Goal: Communication & Community: Answer question/provide support

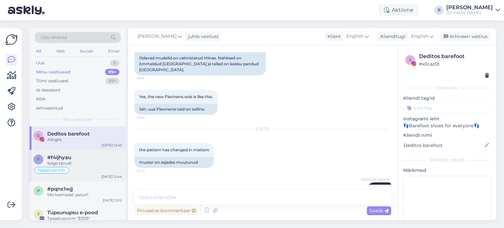
scroll to position [33, 0]
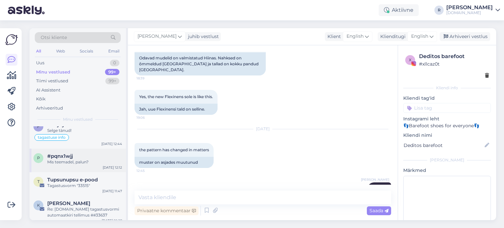
click at [71, 157] on span "#pqnx1wjj" at bounding box center [60, 156] width 26 height 6
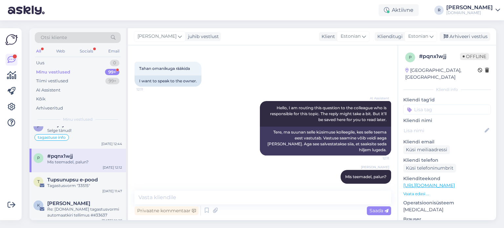
click at [41, 52] on div "All" at bounding box center [39, 51] width 8 height 9
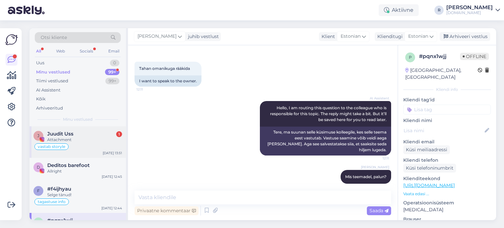
click at [67, 135] on span "Juudit Uss" at bounding box center [60, 134] width 26 height 6
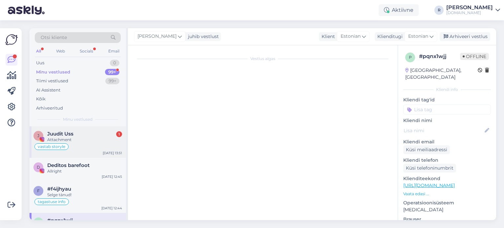
scroll to position [1562, 0]
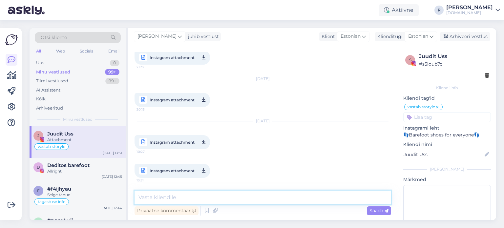
click at [218, 194] on textarea at bounding box center [262, 198] width 257 height 14
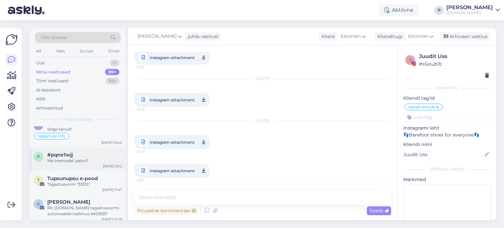
click at [77, 158] on div "Mis teemadel, palun?" at bounding box center [84, 161] width 75 height 6
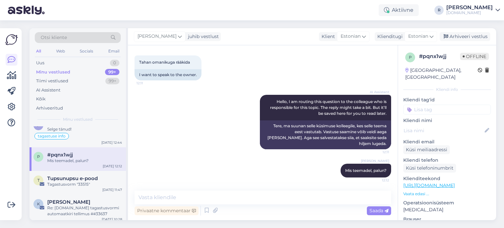
scroll to position [25, 0]
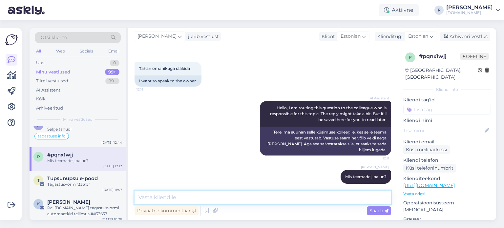
click at [177, 197] on textarea at bounding box center [262, 198] width 257 height 14
paste textarea "Meie eesmärk on alati austada oma kliente, kuid ootame ka sama suhtumist meie t…"
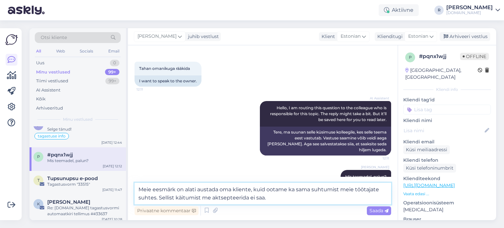
drag, startPoint x: 273, startPoint y: 198, endPoint x: 255, endPoint y: 198, distance: 18.0
click at [260, 198] on textarea "Meie eesmärk on alati austada oma kliente, kuid ootame ka sama suhtumist meie t…" at bounding box center [262, 194] width 257 height 22
click at [227, 198] on textarea "Meie eesmärk on alati austada oma kliente, kuid ootame ka sama suhtumist meie t…" at bounding box center [262, 194] width 257 height 22
drag, startPoint x: 197, startPoint y: 198, endPoint x: 172, endPoint y: 198, distance: 24.6
click at [179, 198] on textarea "Meie eesmärk on alati austada oma kliente, kuid ootame ka sama suhtumist meie t…" at bounding box center [262, 194] width 257 height 22
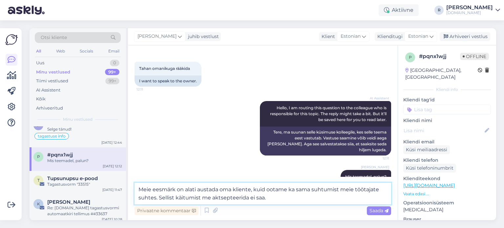
click at [167, 198] on textarea "Meie eesmärk on alati austada oma kliente, kuid ootame ka sama suhtumist meie t…" at bounding box center [262, 194] width 257 height 22
click at [163, 198] on textarea "Meie eesmärk on alati austada oma kliente, kuid ootame ka sama suhtumist meie t…" at bounding box center [262, 194] width 257 height 22
click at [279, 196] on textarea "Meie eesmärk on alati austada oma kliente, kuid ootame ka sama suhtumist meie t…" at bounding box center [262, 194] width 257 height 22
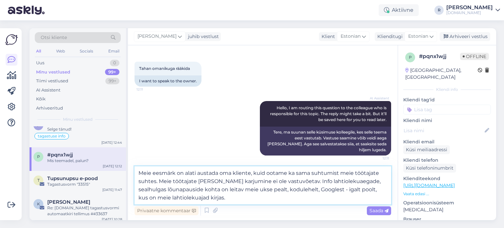
drag, startPoint x: 134, startPoint y: 177, endPoint x: 133, endPoint y: 169, distance: 8.8
click at [133, 169] on div "Vestlus algas [DATE] Tahan omanikuga rääkida 12:11 I want to speak to the owner…" at bounding box center [263, 132] width 270 height 175
drag, startPoint x: 199, startPoint y: 200, endPoint x: 134, endPoint y: 174, distance: 70.5
click at [135, 174] on textarea "Meie eesmärk on alati austada oma kliente, kuid ootame ka sama suhtumist meie t…" at bounding box center [262, 185] width 257 height 38
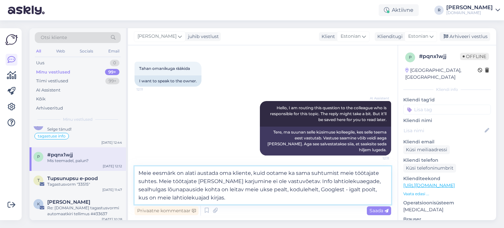
click at [201, 198] on textarea "Meie eesmärk on alati austada oma kliente, kuid ootame ka sama suhtumist meie t…" at bounding box center [262, 185] width 257 height 38
drag, startPoint x: 204, startPoint y: 199, endPoint x: 130, endPoint y: 169, distance: 80.3
click at [130, 169] on div "Vestlus algas [DATE] Tahan omanikuga rääkida 12:11 I want to speak to the owner…" at bounding box center [263, 132] width 270 height 175
paste textarea "pakkuda oma klientidele austavat ja meeldivat teenindust, kuid ootame samasugus…"
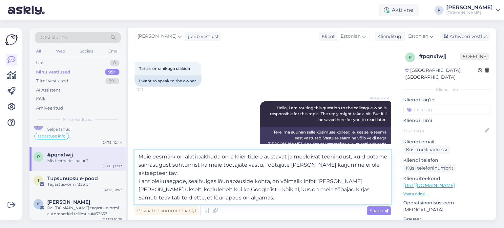
click at [214, 198] on textarea "Meie eesmärk on alati pakkuda oma klientidele austavat ja meeldivat teenindust,…" at bounding box center [262, 177] width 257 height 54
click at [230, 198] on textarea "Meie eesmärk on alati pakkuda oma klientidele austavat ja meeldivat teenindust,…" at bounding box center [262, 177] width 257 height 54
click at [348, 192] on textarea "Meie eesmärk on alati pakkuda oma klientidele austavat ja meeldivat teenindust,…" at bounding box center [262, 177] width 257 height 54
type textarea "Meie eesmärk on alati pakkuda oma klientidele austavat ja meeldivat teenindust,…"
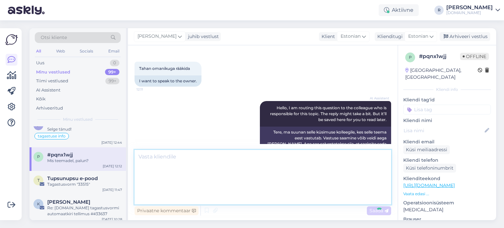
scroll to position [94, 0]
